Goal: Information Seeking & Learning: Learn about a topic

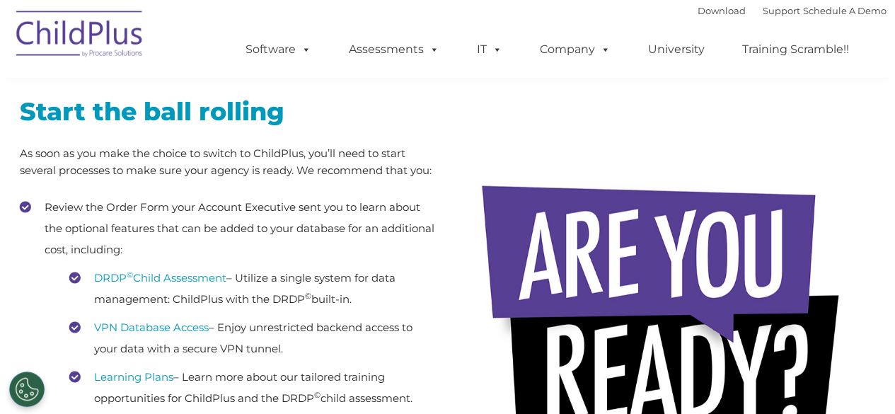
scroll to position [235, 0]
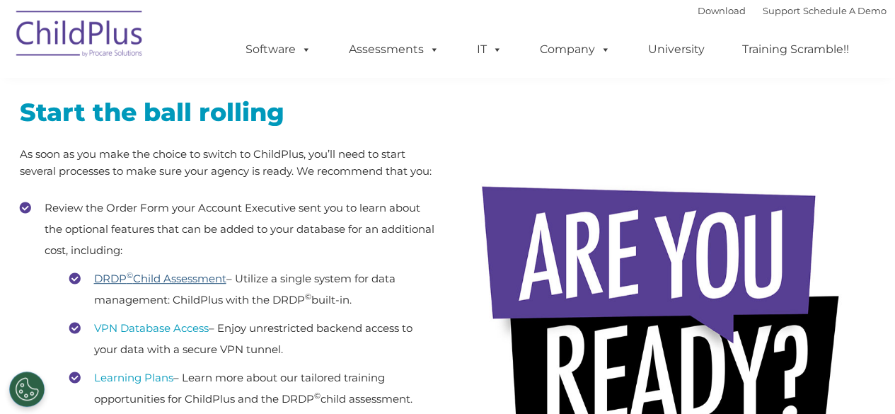
click at [192, 282] on link "DRDP © Child Assessment" at bounding box center [160, 278] width 132 height 13
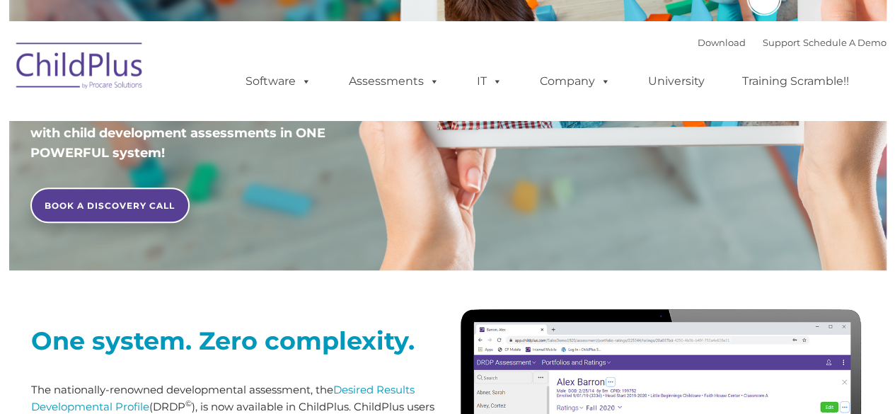
type input ""
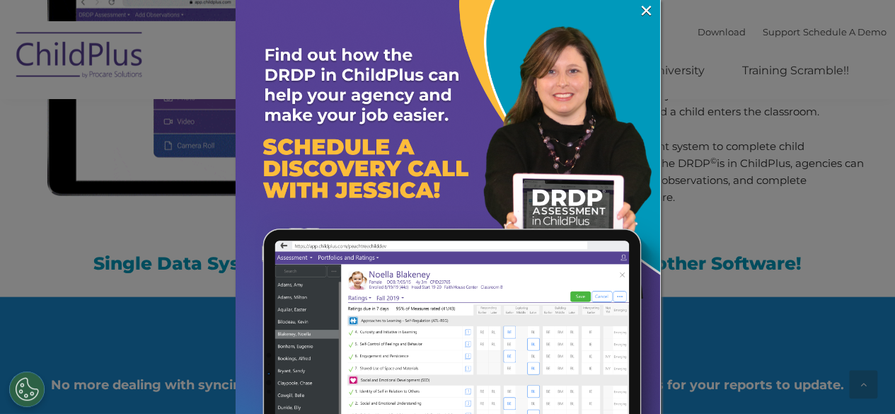
scroll to position [1416, 0]
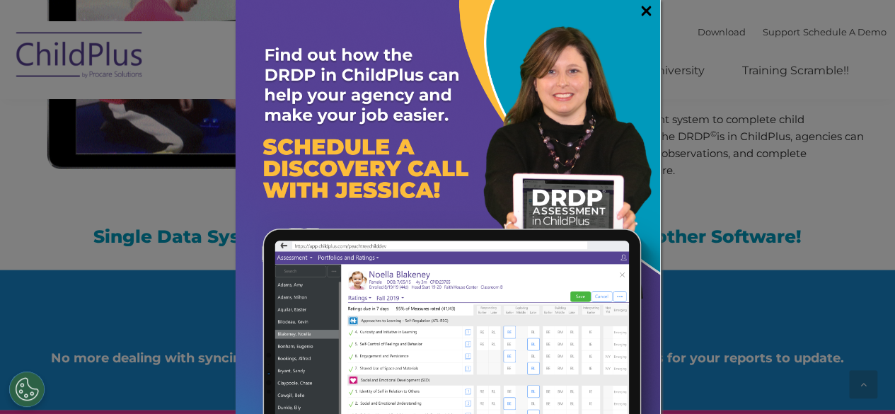
click at [640, 10] on link "×" at bounding box center [646, 11] width 16 height 14
